Goal: Task Accomplishment & Management: Use online tool/utility

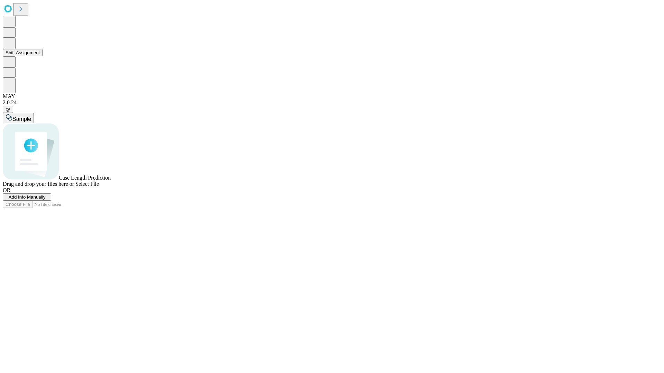
click at [43, 56] on button "Shift Assignment" at bounding box center [23, 52] width 40 height 7
